Goal: Information Seeking & Learning: Learn about a topic

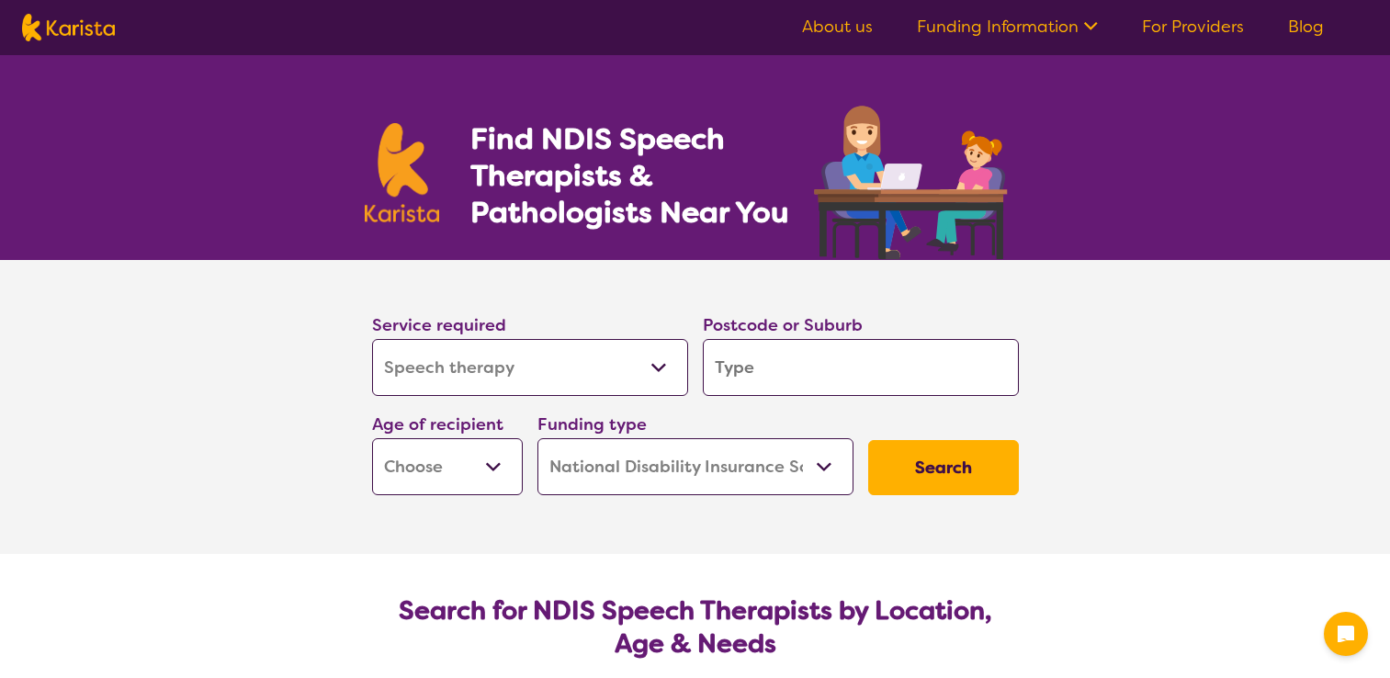
select select "Speech therapy"
select select "NDIS"
select select "Speech therapy"
select select "NDIS"
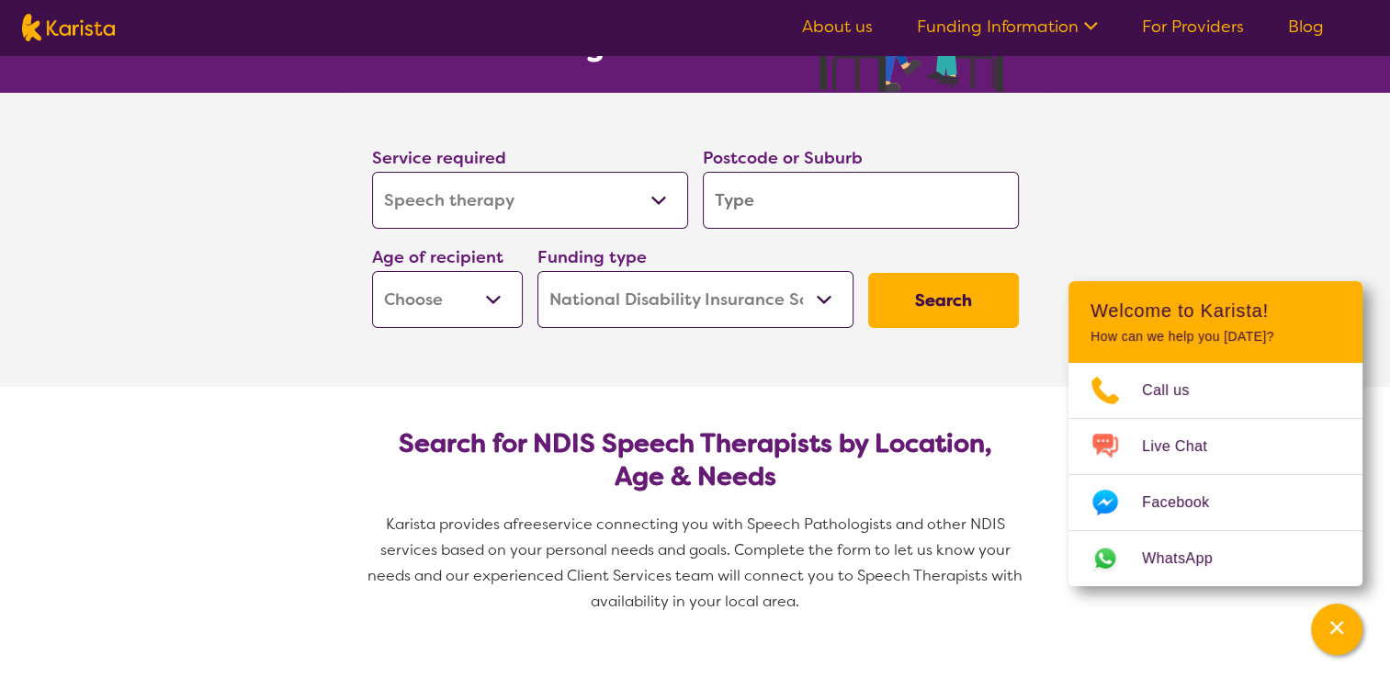
scroll to position [40, 0]
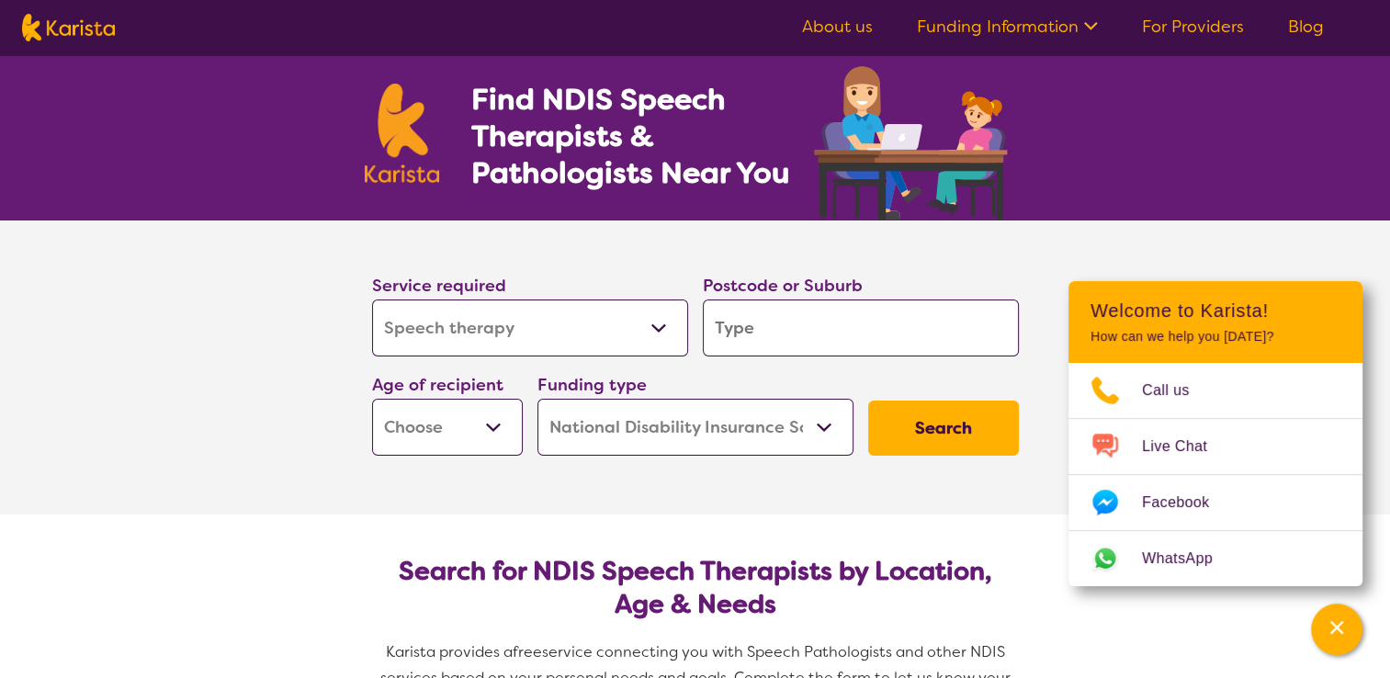
click at [1378, 45] on nav "About us Funding Information NDIS - National Disability Insurance Scheme HCP - …" at bounding box center [695, 27] width 1390 height 55
click at [767, 311] on input "search" at bounding box center [861, 328] width 316 height 57
type input "4"
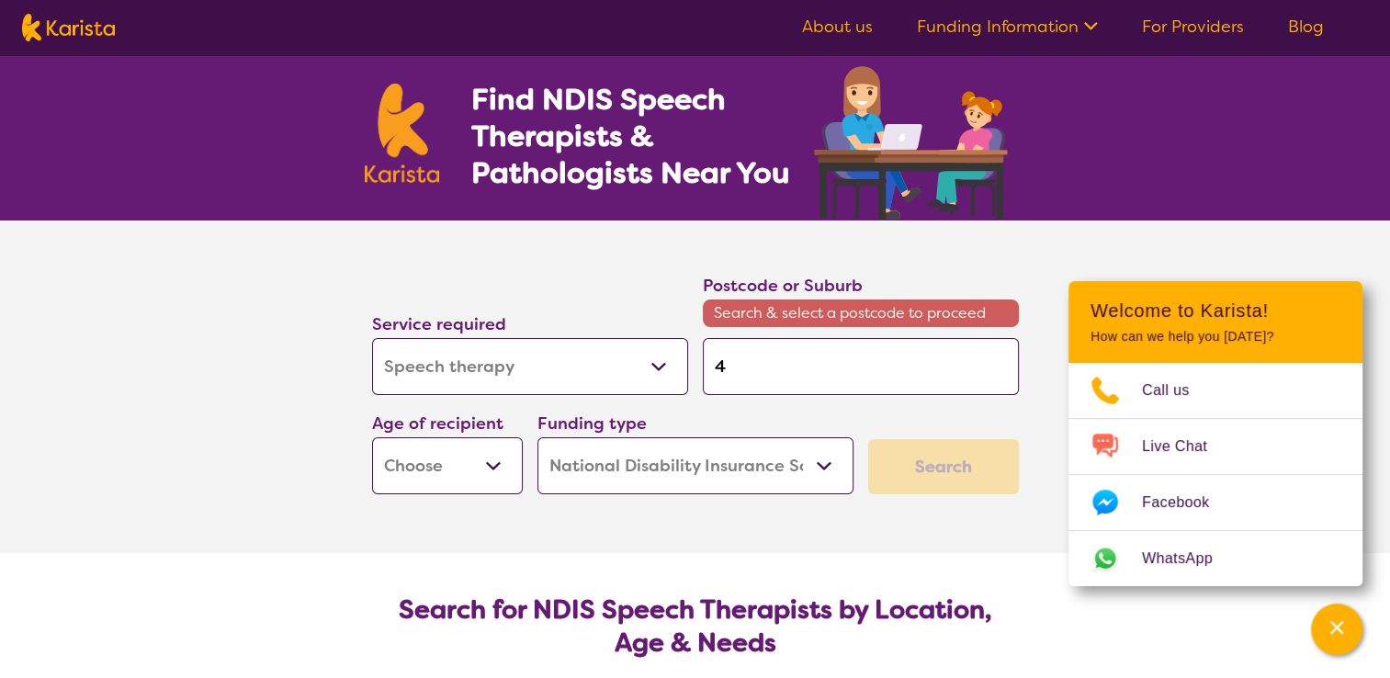
type input "40"
type input "400"
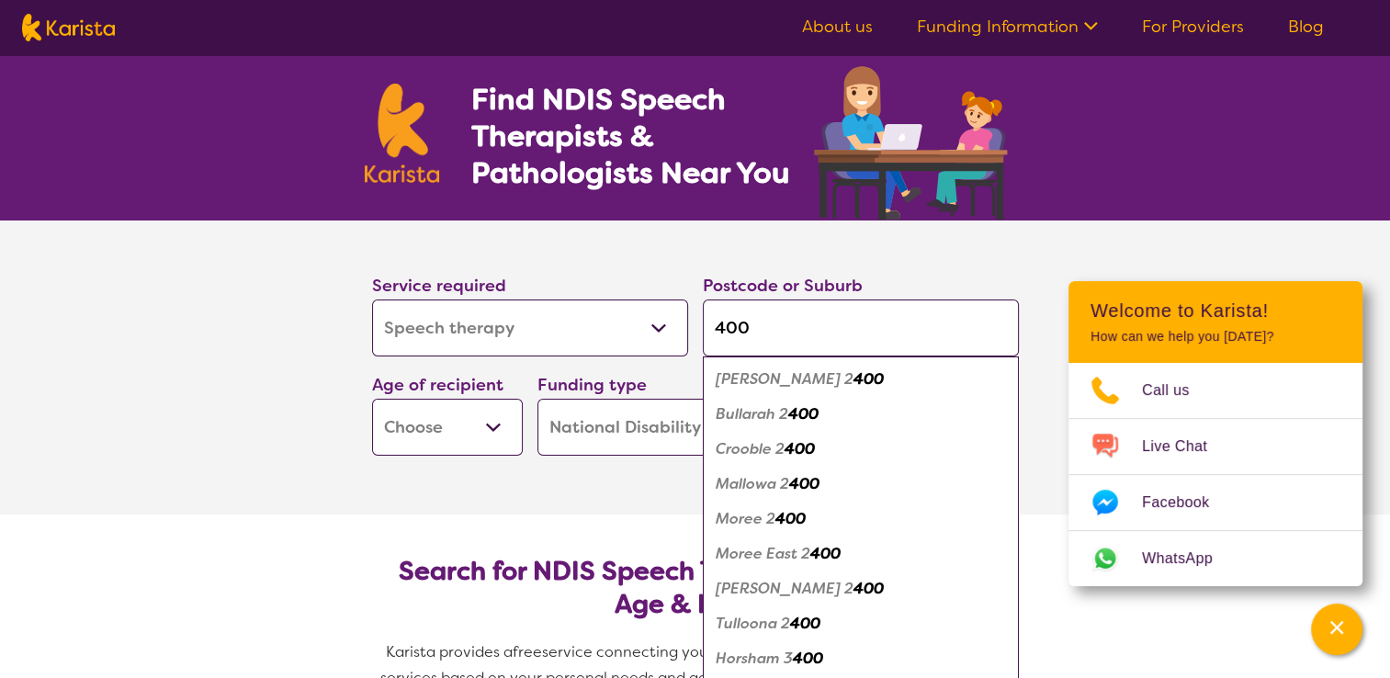
type input "4000"
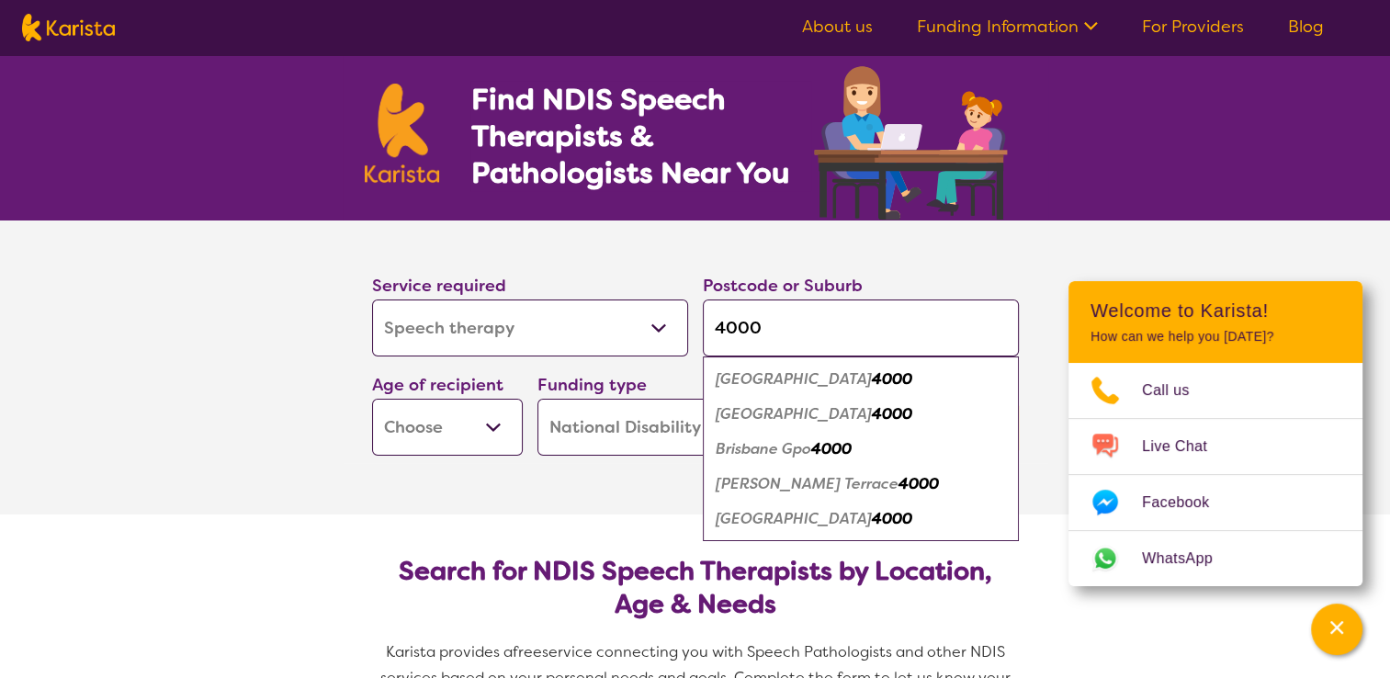
type input "4000"
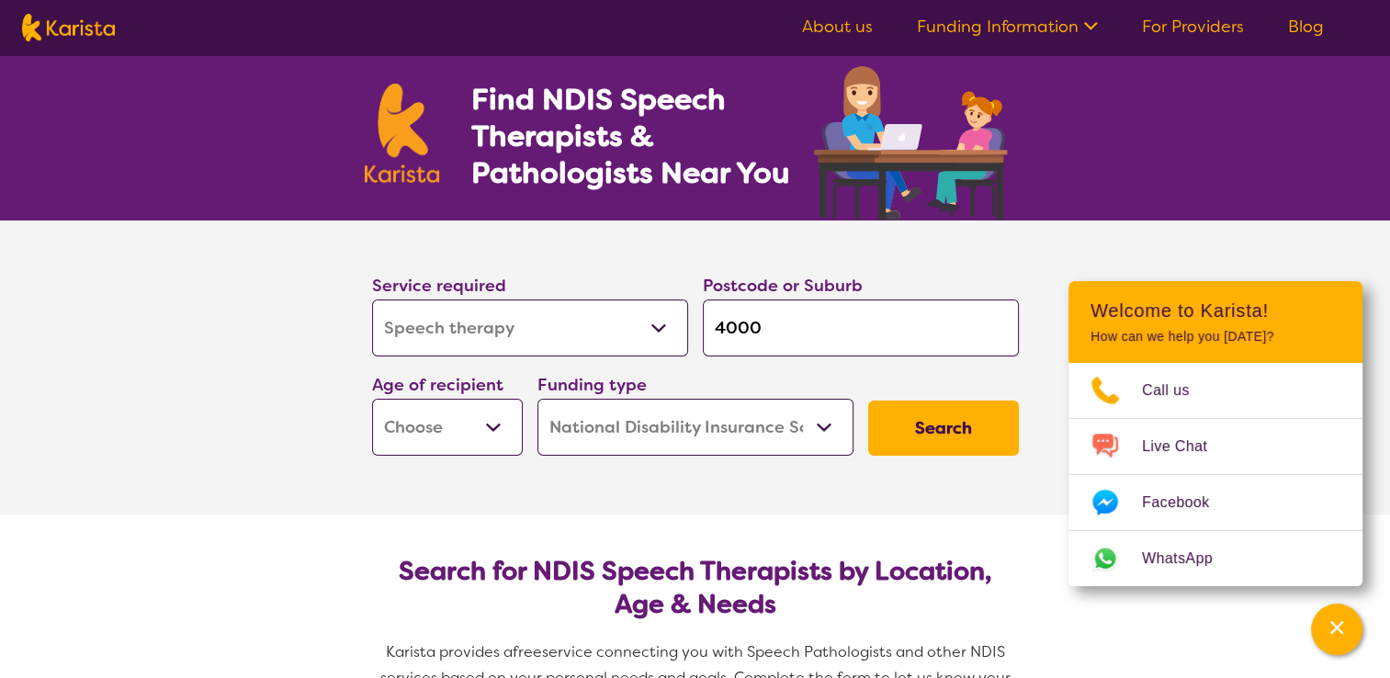
click at [622, 527] on section "Search for NDIS Speech Therapists by Location, Age & Needs Karista provides a f…" at bounding box center [696, 642] width 706 height 255
click at [501, 425] on select "Early Childhood - 0 to 9 Child - 10 to 11 Adolescent - 12 to 17 Adult - 18 to 6…" at bounding box center [447, 427] width 151 height 57
select select "EC"
click at [372, 399] on select "Early Childhood - 0 to 9 Child - 10 to 11 Adolescent - 12 to 17 Adult - 18 to 6…" at bounding box center [447, 427] width 151 height 57
select select "EC"
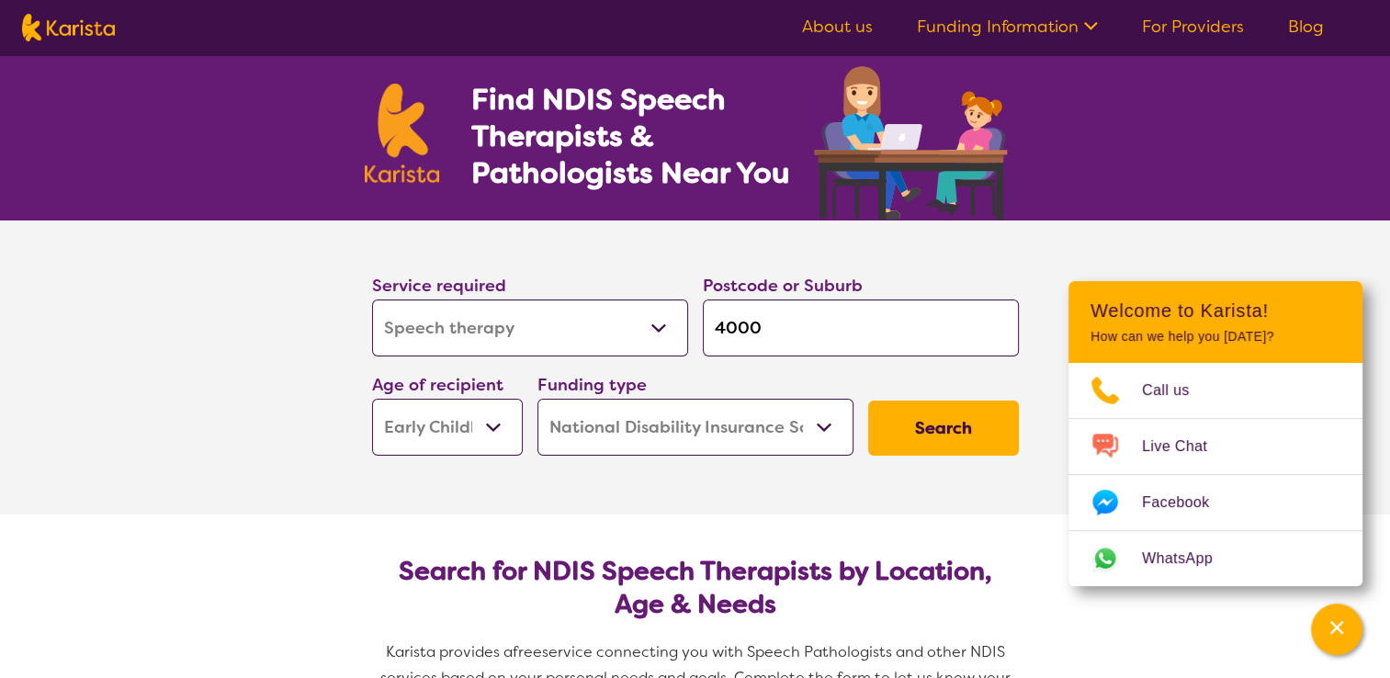
click at [820, 427] on select "Home Care Package (HCP) National Disability Insurance Scheme (NDIS) I don't know" at bounding box center [696, 427] width 316 height 57
click at [538, 399] on select "Home Care Package (HCP) National Disability Insurance Scheme (NDIS) I don't know" at bounding box center [696, 427] width 316 height 57
click at [934, 442] on button "Search" at bounding box center [943, 428] width 151 height 55
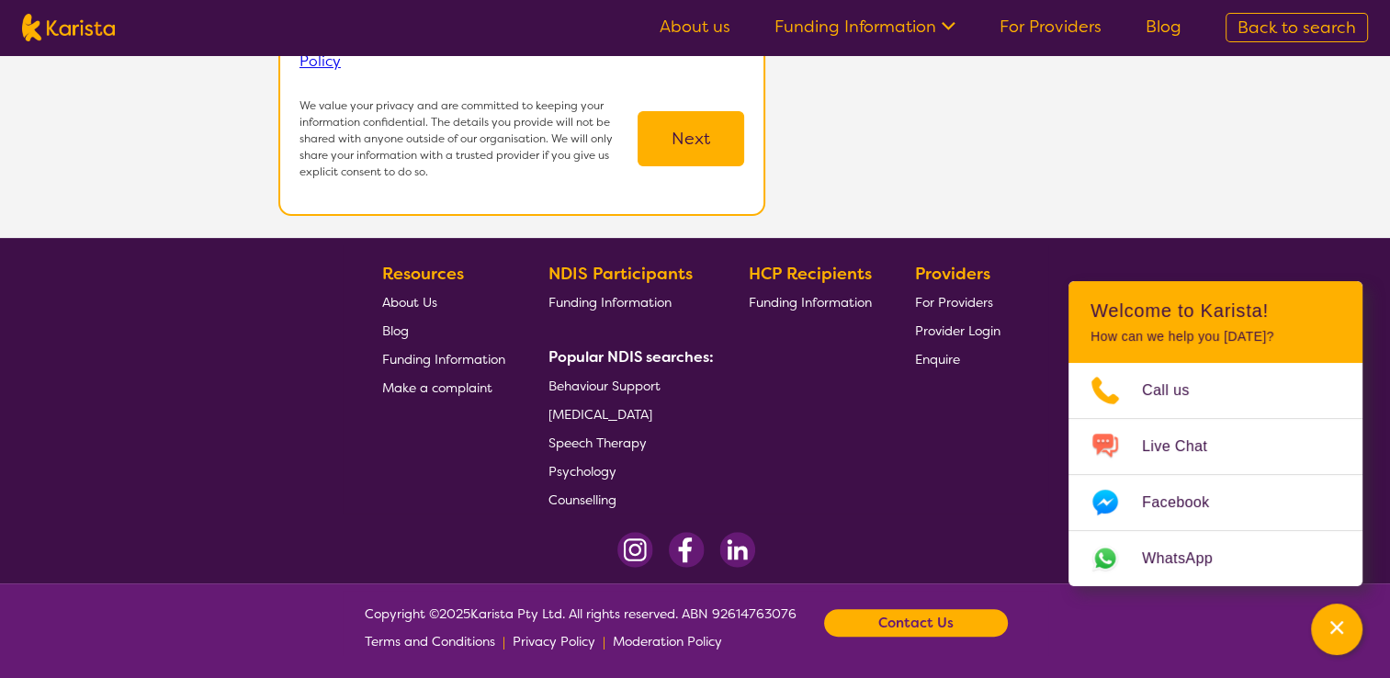
scroll to position [526, 0]
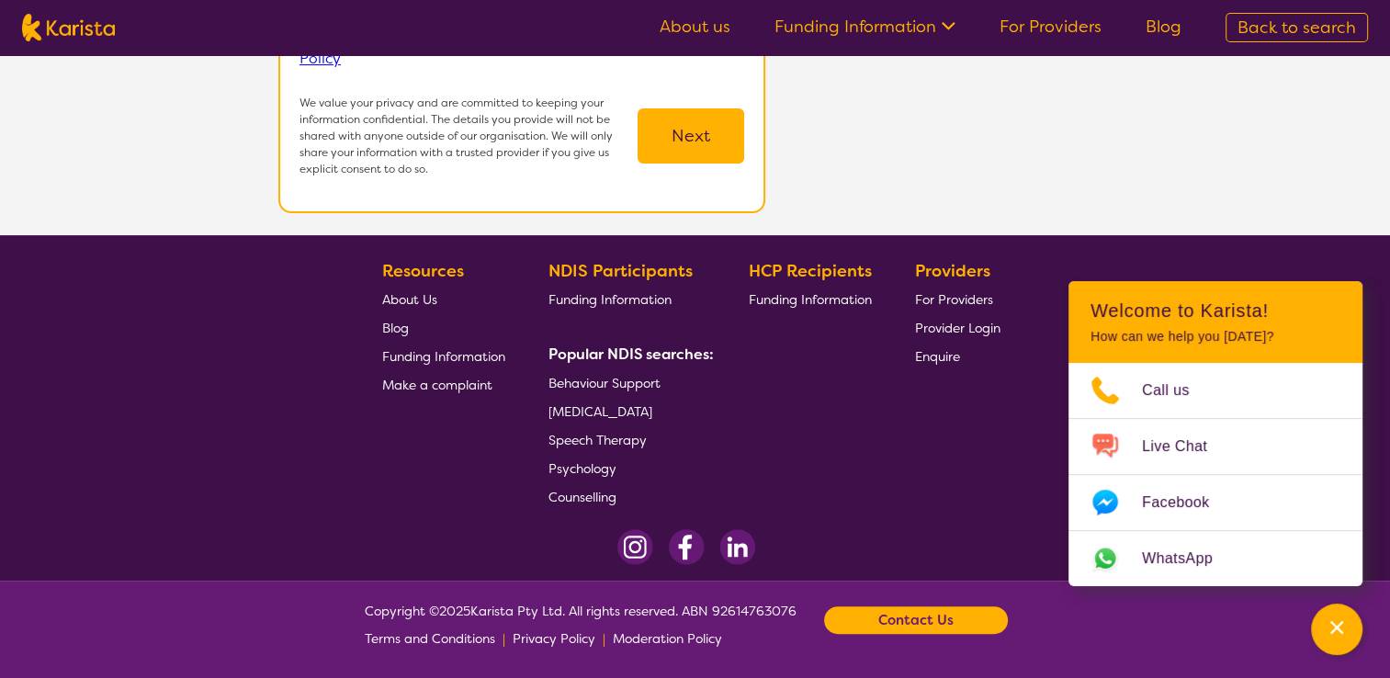
click at [621, 403] on span "[MEDICAL_DATA]" at bounding box center [601, 411] width 104 height 17
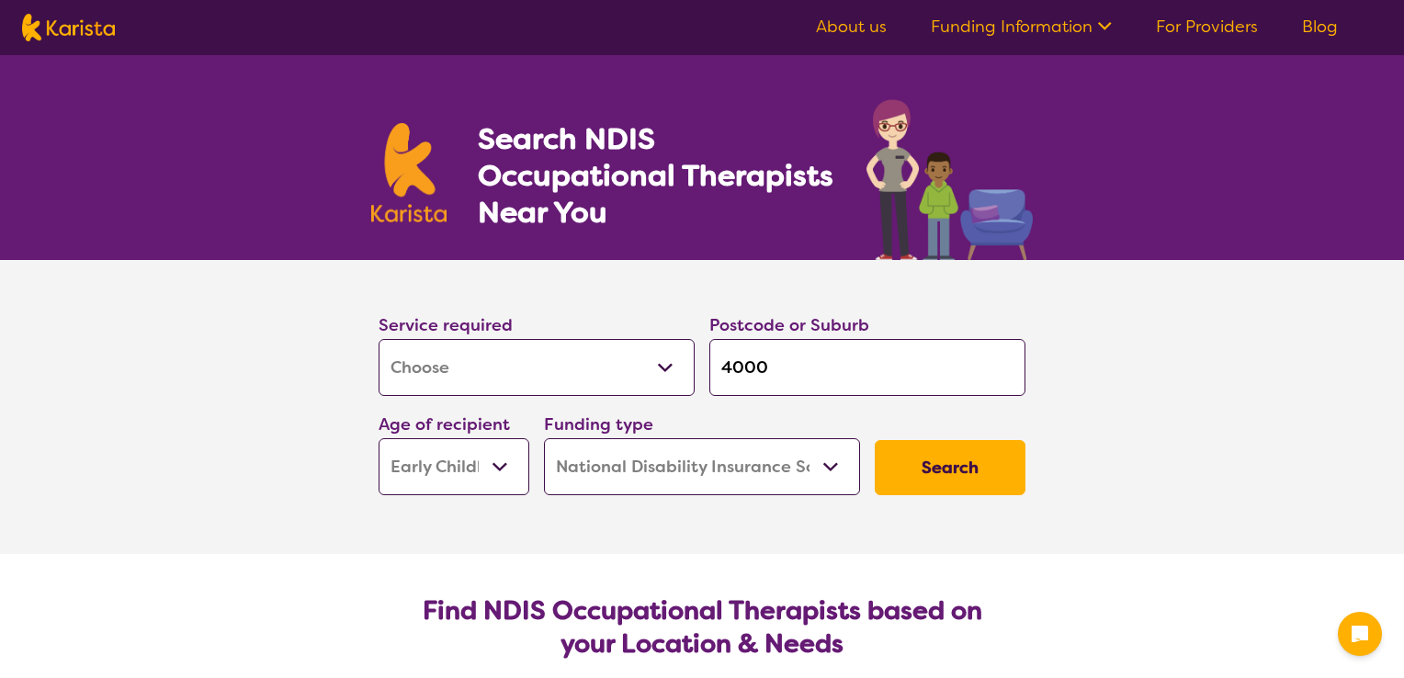
select select "[MEDICAL_DATA]"
select select "EC"
select select "NDIS"
select select "[MEDICAL_DATA]"
select select "EC"
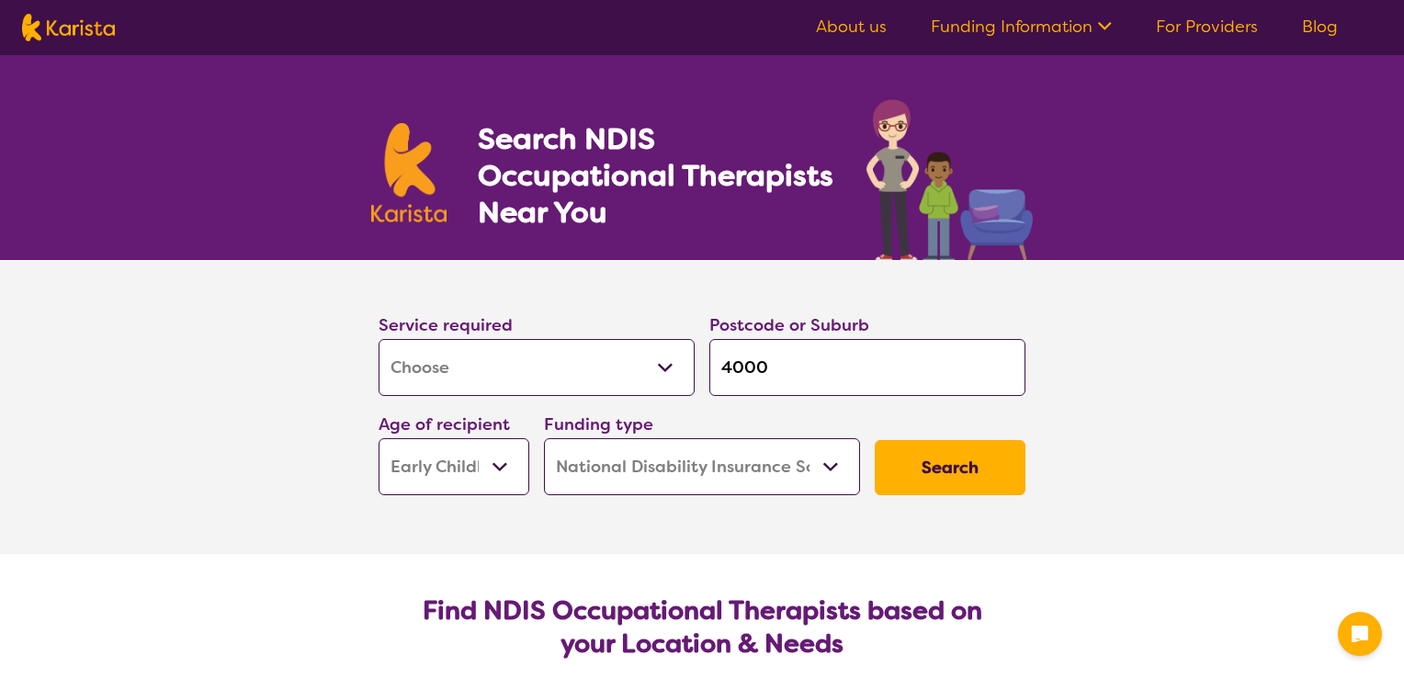
select select "NDIS"
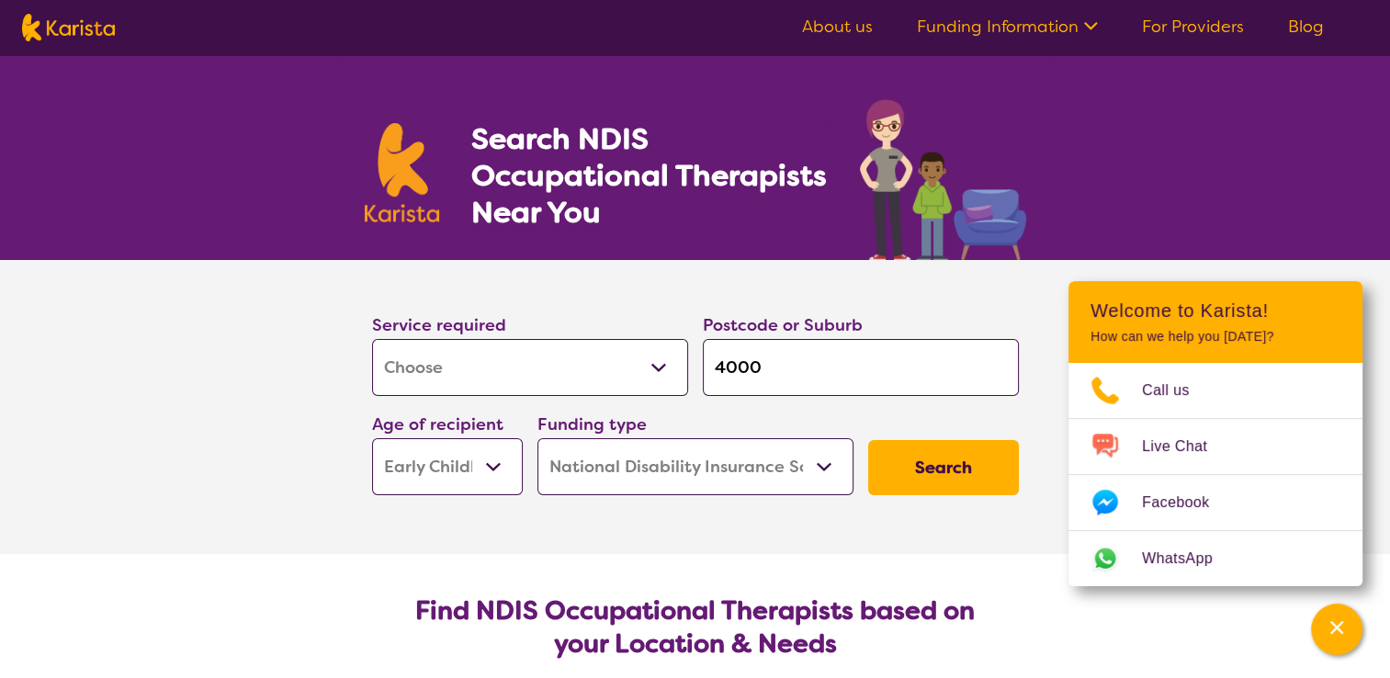
click at [1085, 26] on icon at bounding box center [1088, 24] width 19 height 19
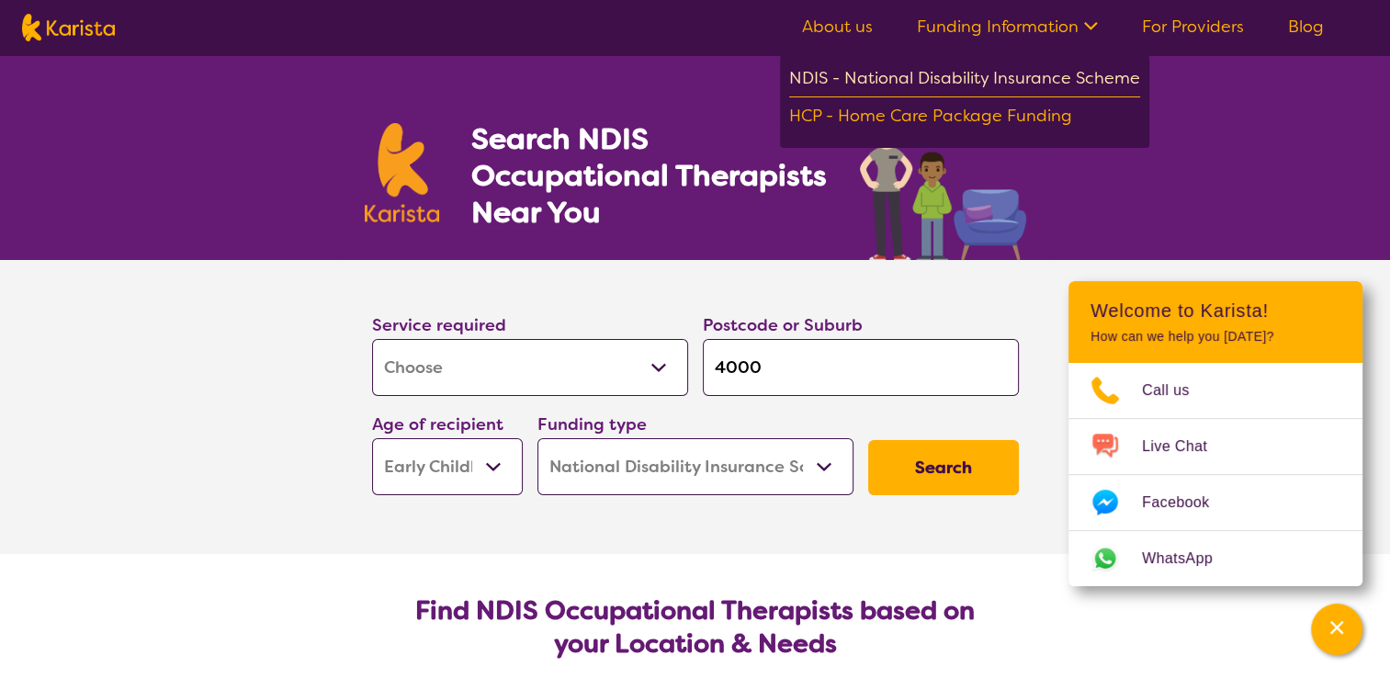
click at [1029, 80] on div "NDIS - National Disability Insurance Scheme" at bounding box center [964, 80] width 351 height 33
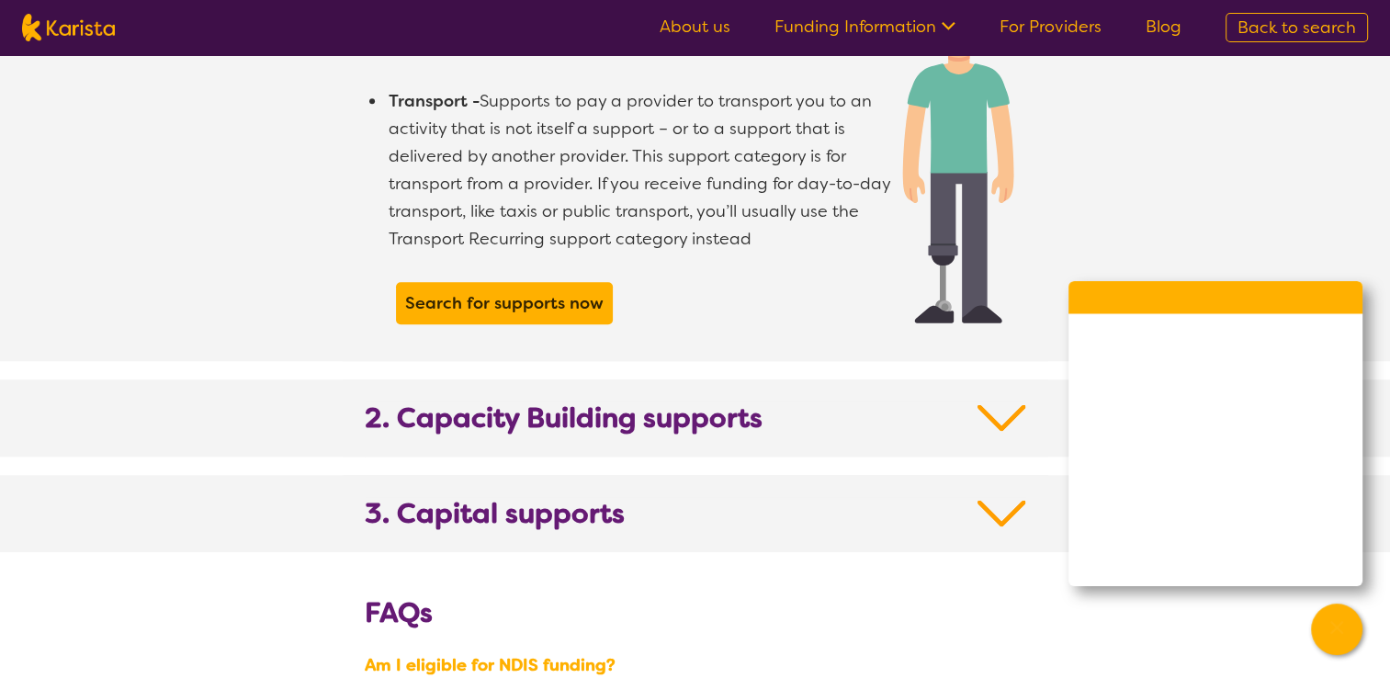
scroll to position [1721, 0]
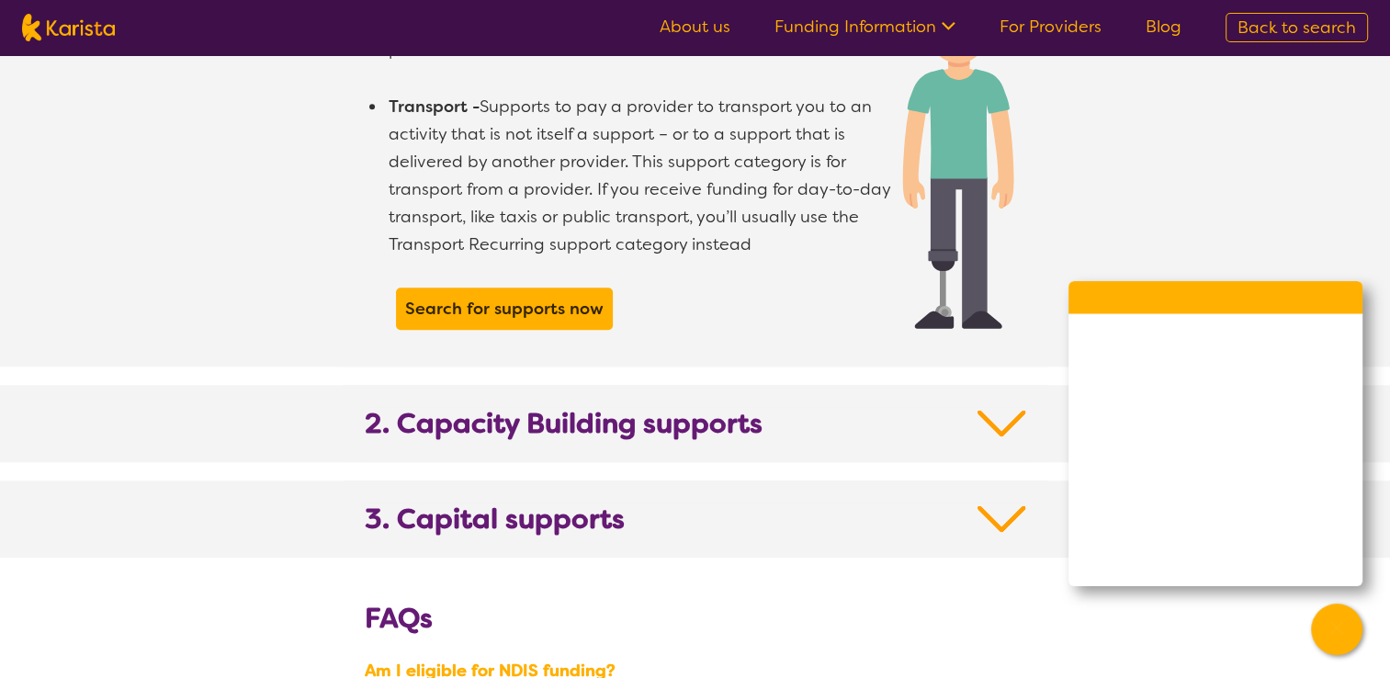
click at [989, 407] on img at bounding box center [1002, 423] width 49 height 33
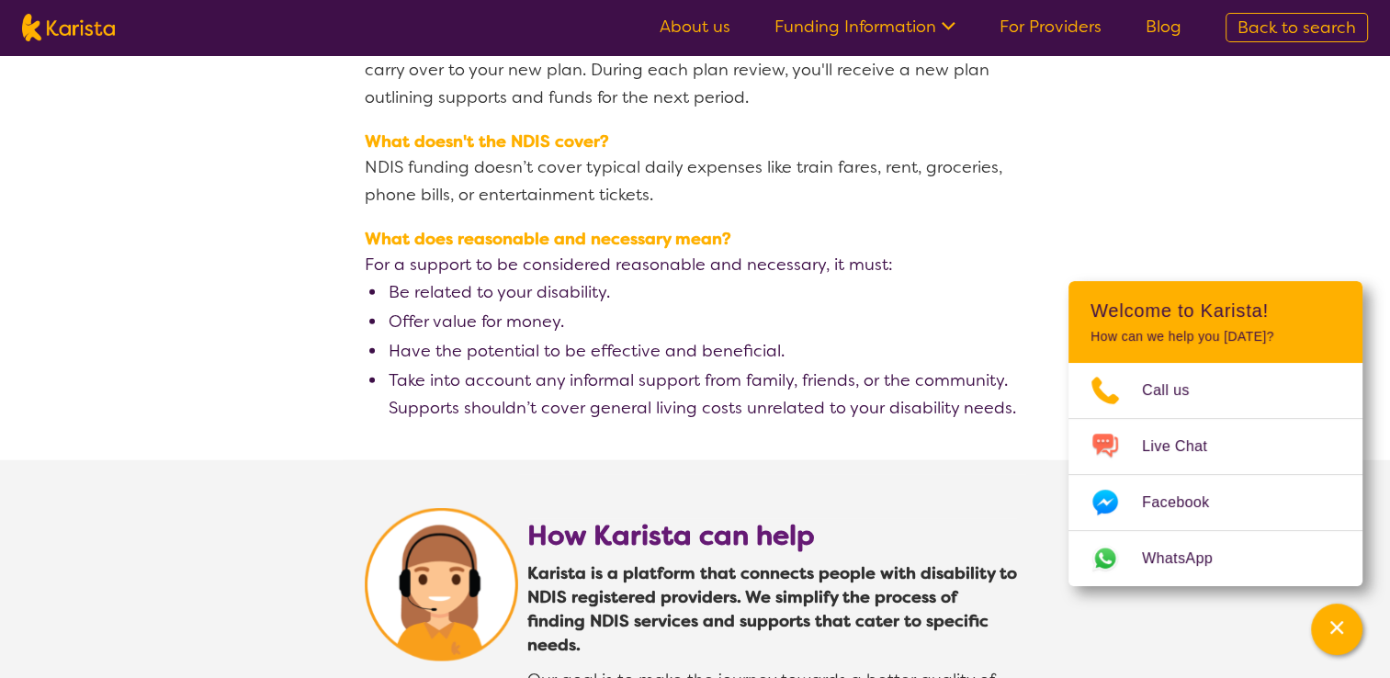
scroll to position [4272, 0]
